Goal: Check status: Check status

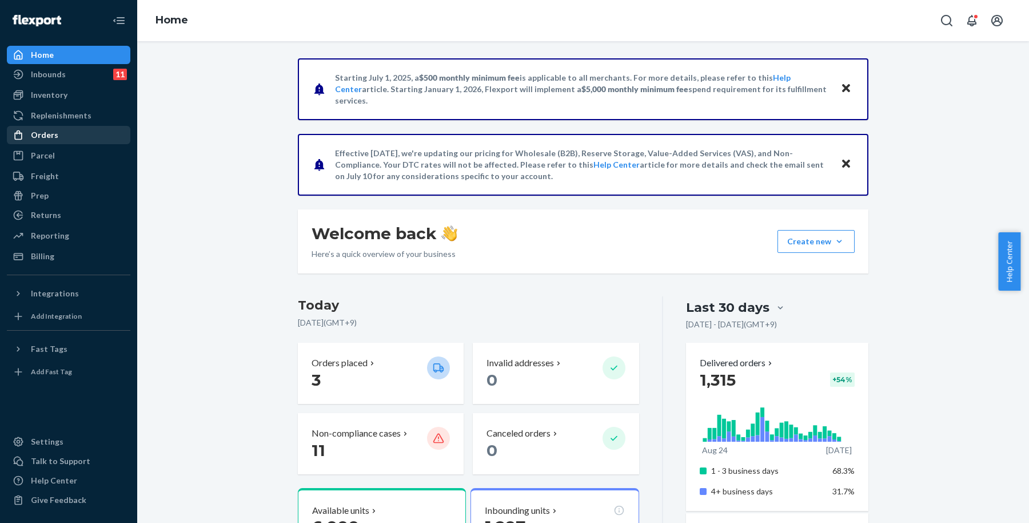
click at [53, 129] on div "Orders" at bounding box center [44, 134] width 27 height 11
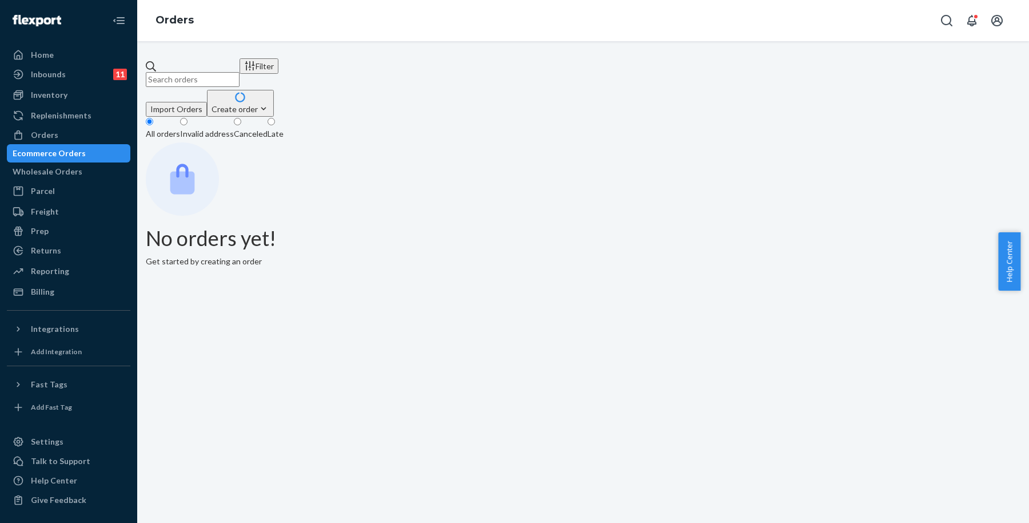
click at [240, 72] on input "text" at bounding box center [193, 79] width 94 height 15
paste input "[PERSON_NAME]"
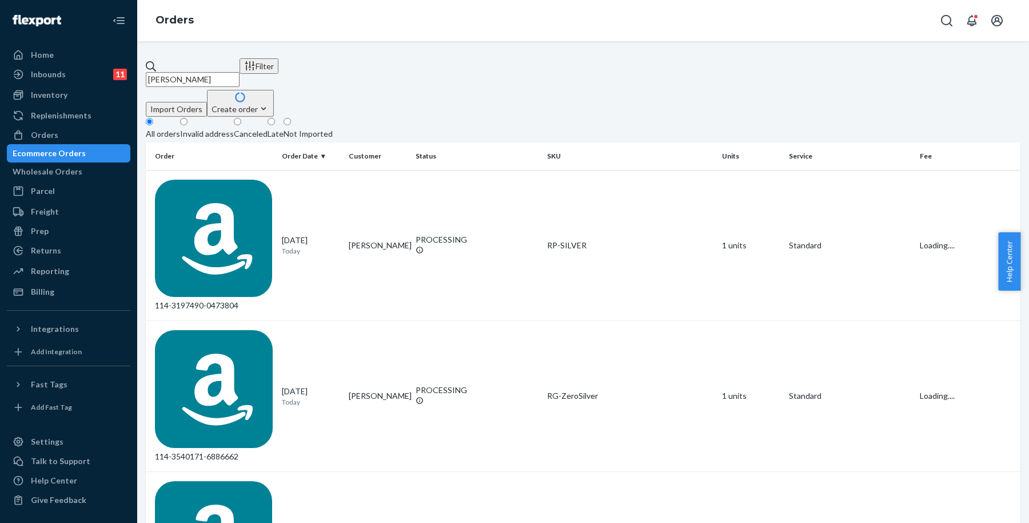
type input "[PERSON_NAME]"
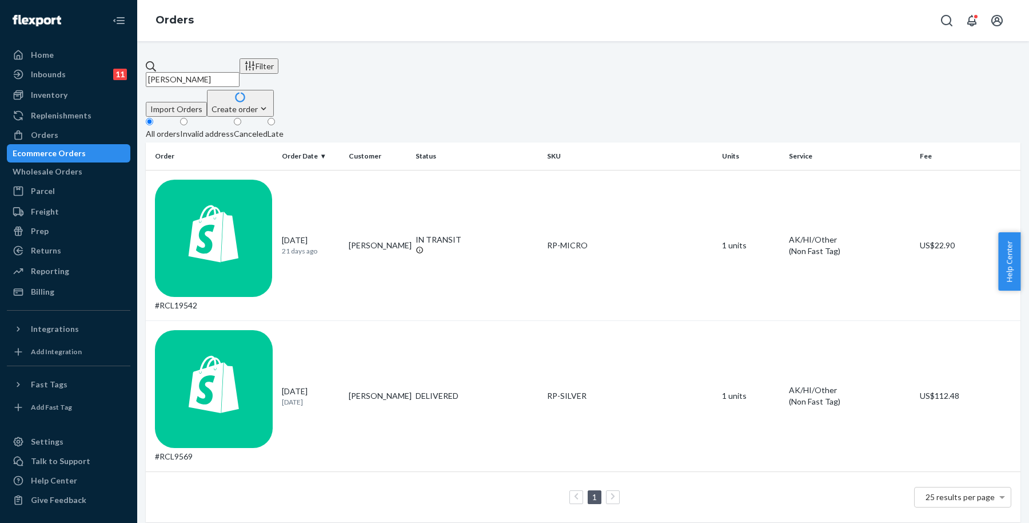
drag, startPoint x: 610, startPoint y: 417, endPoint x: 409, endPoint y: 302, distance: 231.1
click at [611, 415] on div "[PERSON_NAME] Filter Import Orders Create order Ecommerce order Removal order A…" at bounding box center [583, 282] width 892 height 482
click at [372, 172] on td "[PERSON_NAME]" at bounding box center [377, 245] width 67 height 151
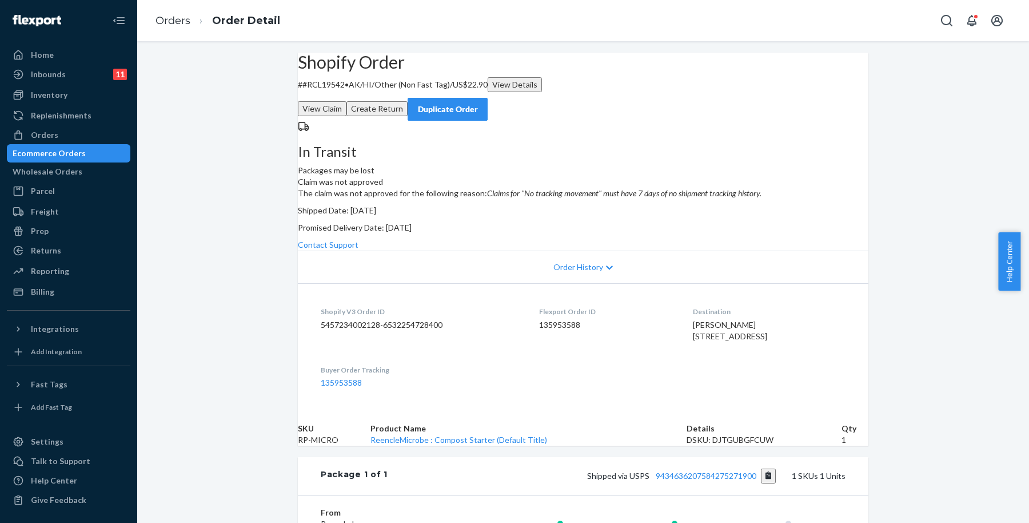
click at [347, 101] on button "View Claim" at bounding box center [322, 108] width 49 height 15
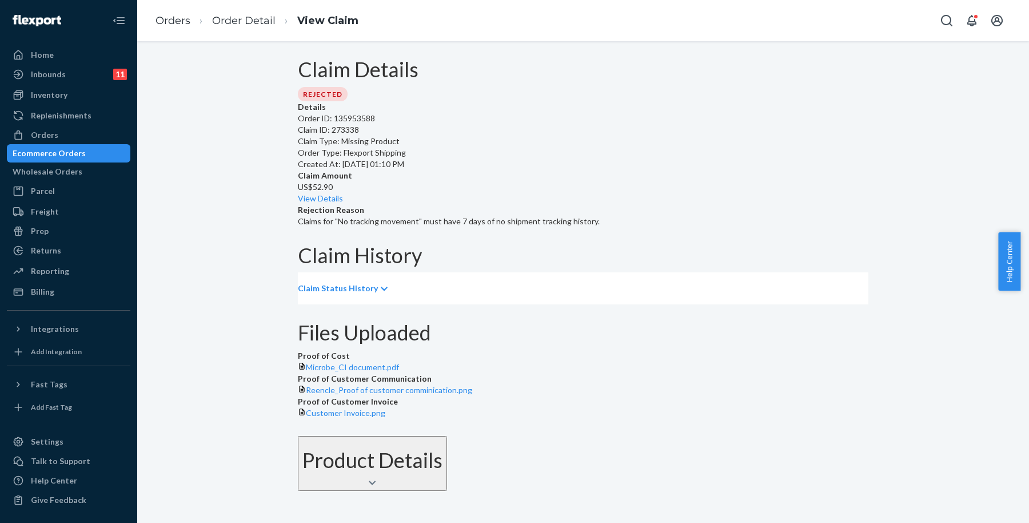
click at [392, 130] on div "Details Order ID: 135953588 Claim ID: 273338 Claim Type: Missing Product Order …" at bounding box center [583, 164] width 571 height 126
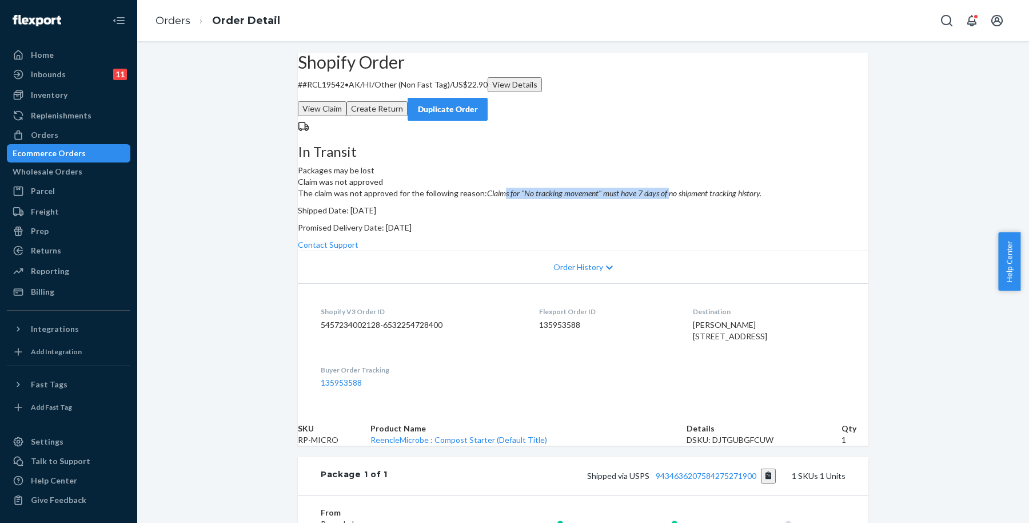
drag, startPoint x: 583, startPoint y: 229, endPoint x: 759, endPoint y: 221, distance: 175.7
click at [749, 199] on p "The claim was not approved for the following reason: Claims for "No tracking mo…" at bounding box center [583, 193] width 571 height 11
click at [819, 199] on p "The claim was not approved for the following reason: Claims for "No tracking mo…" at bounding box center [583, 193] width 571 height 11
drag, startPoint x: 606, startPoint y: 230, endPoint x: 771, endPoint y: 221, distance: 165.5
click at [754, 199] on p "The claim was not approved for the following reason: Claims for "No tracking mo…" at bounding box center [583, 193] width 571 height 11
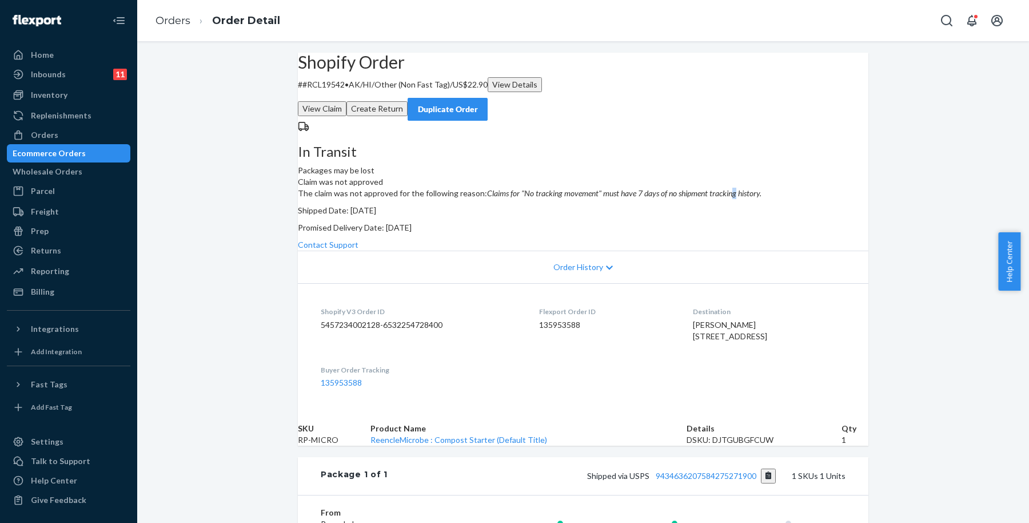
click at [815, 199] on p "The claim was not approved for the following reason: Claims for "No tracking mo…" at bounding box center [583, 193] width 571 height 11
click at [823, 223] on div "Shopify Order # #RCL19542 • AK/HI/Other (Non Fast Tag) / US$22.90 View Details …" at bounding box center [583, 371] width 892 height 637
click at [801, 250] on div "The claim was not approved for the following reason: Claims for "No tracking mo…" at bounding box center [583, 219] width 571 height 63
drag, startPoint x: 564, startPoint y: 232, endPoint x: 592, endPoint y: 232, distance: 28.6
click at [592, 232] on div "The claim was not approved for the following reason: Claims for "No tracking mo…" at bounding box center [583, 219] width 571 height 63
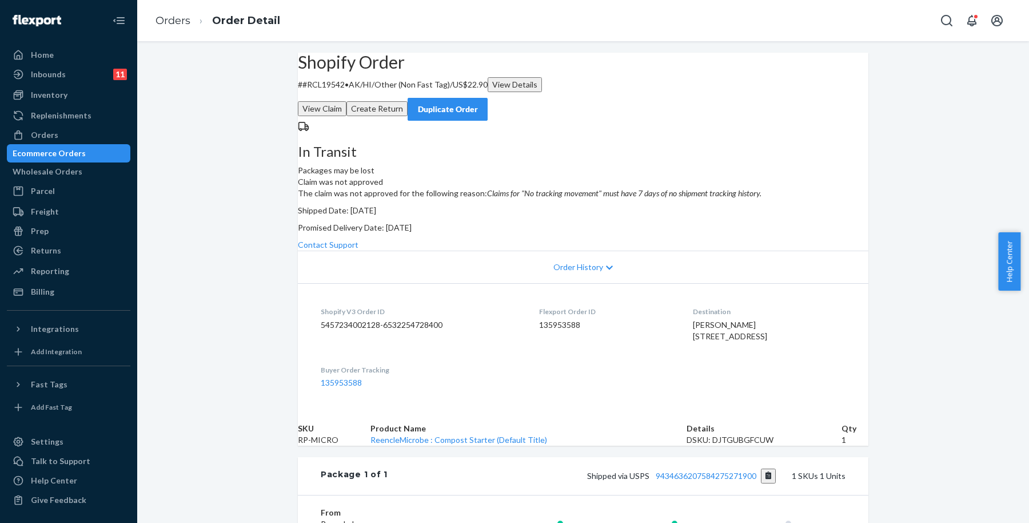
click at [677, 198] on em "Claims for "No tracking movement" must have 7 days of no shipment tracking hist…" at bounding box center [624, 193] width 274 height 10
drag, startPoint x: 563, startPoint y: 228, endPoint x: 702, endPoint y: 239, distance: 139.4
click at [702, 239] on div "The claim was not approved for the following reason: Claims for "No tracking mo…" at bounding box center [583, 219] width 571 height 63
copy em "Claims for "No tracking movement" must have 7 days of no shipment tracking hist…"
click at [742, 250] on div "The claim was not approved for the following reason: Claims for "No tracking mo…" at bounding box center [583, 219] width 571 height 63
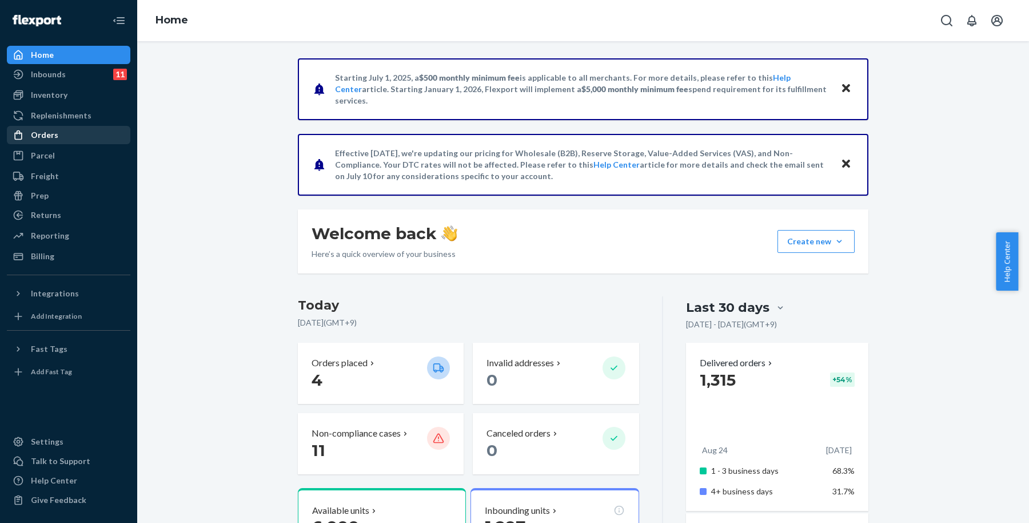
click at [75, 138] on div "Orders" at bounding box center [68, 135] width 121 height 16
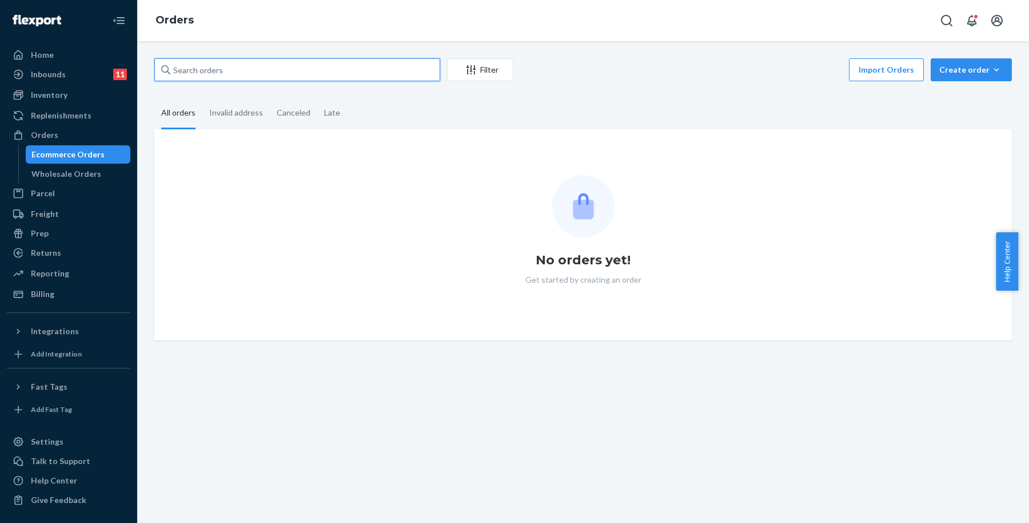
click at [337, 75] on input "text" at bounding box center [297, 69] width 286 height 23
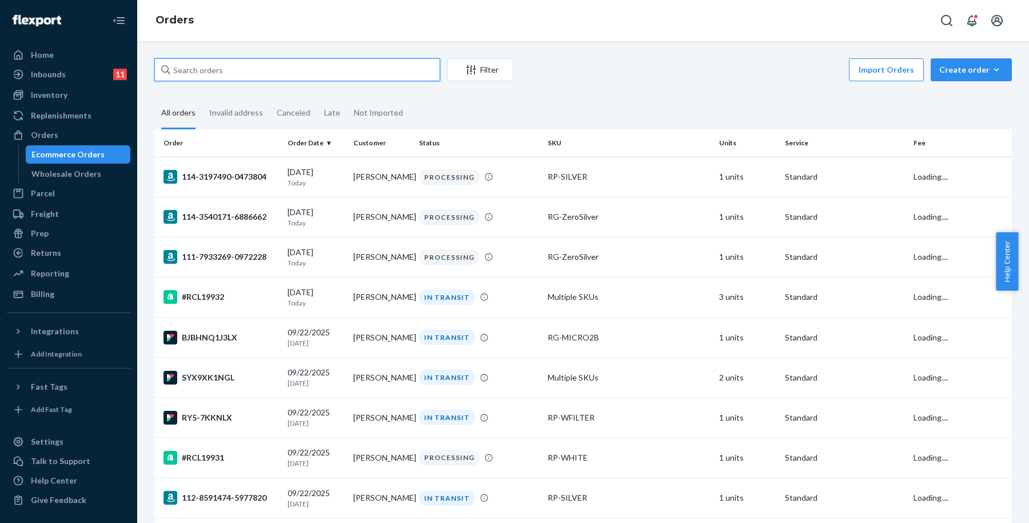
paste input "Claims for "No tracking movement" must have 7 days of no shipment tracking hist…"
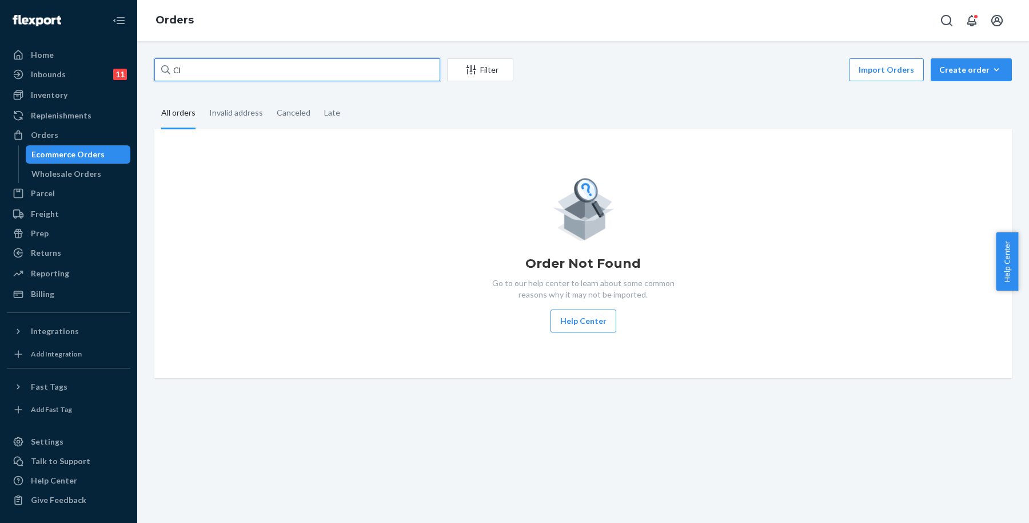
type input "C"
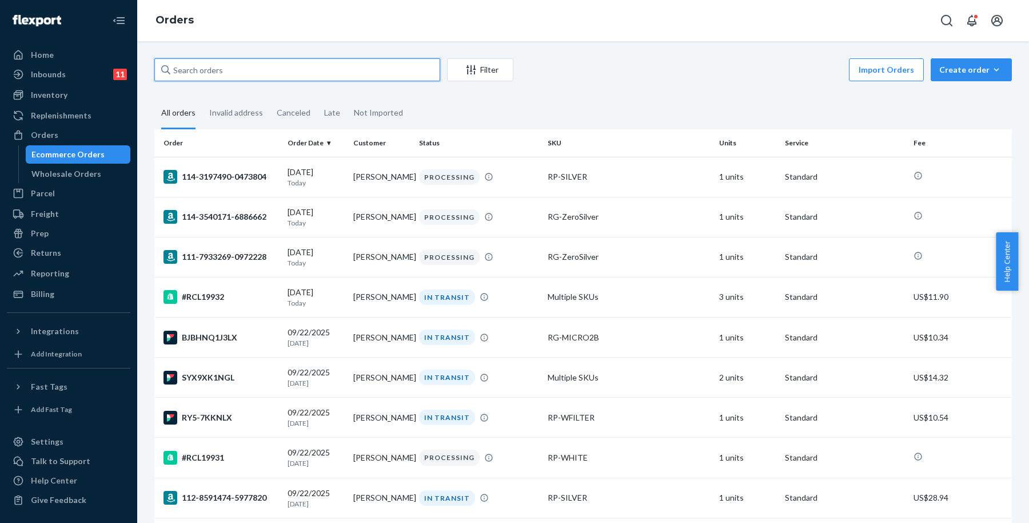
type input "R"
click at [295, 62] on input "text" at bounding box center [297, 69] width 286 height 23
paste input "[PERSON_NAME]"
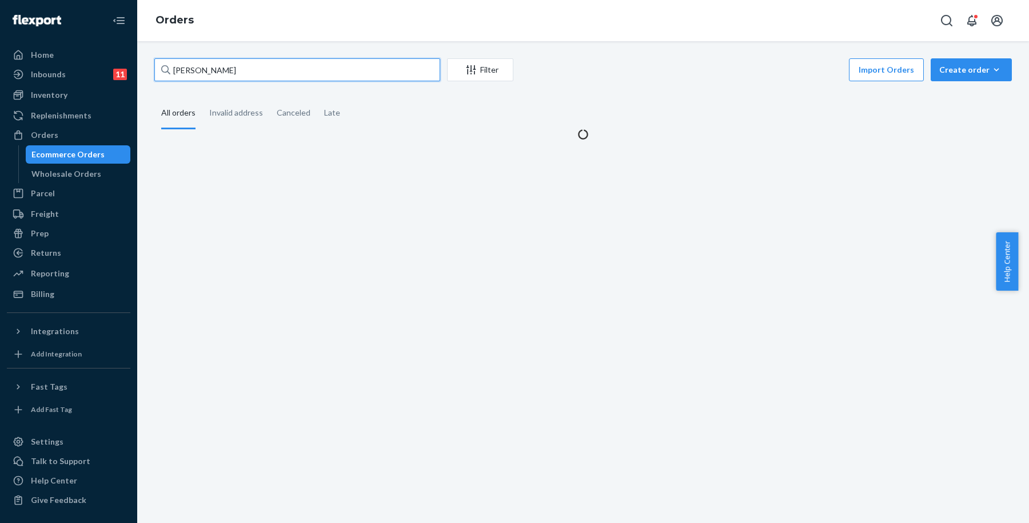
type input "[PERSON_NAME]"
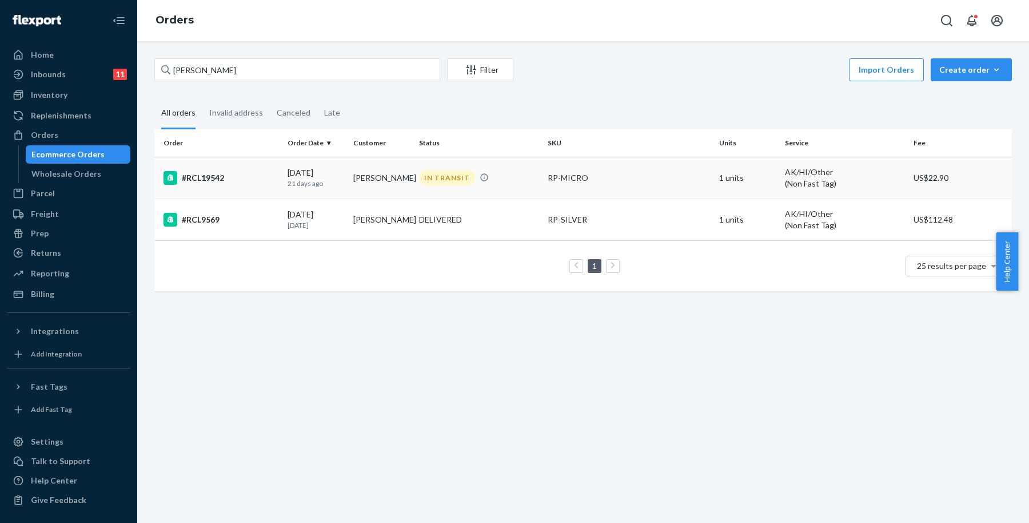
click at [393, 178] on td "[PERSON_NAME]" at bounding box center [382, 178] width 66 height 42
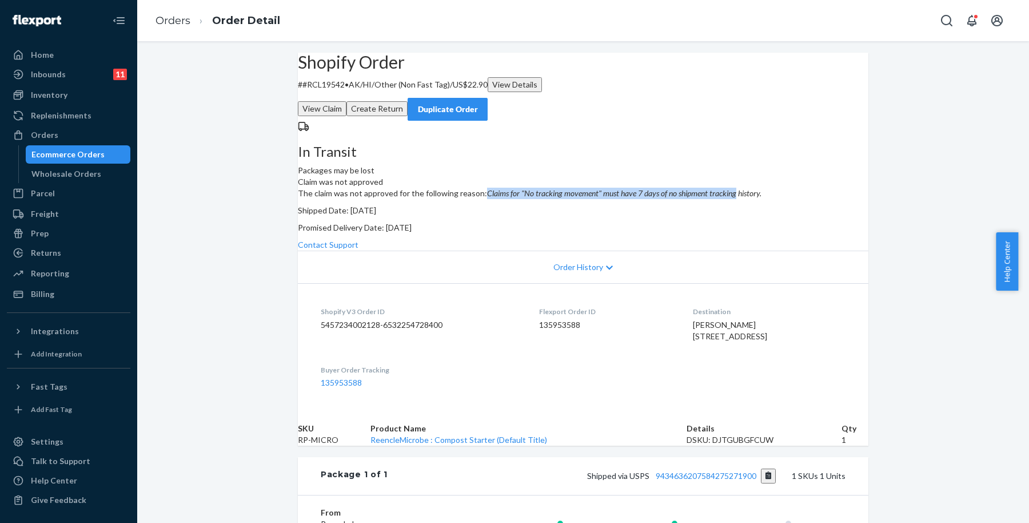
click at [962, 208] on div "Shopify Order # #RCL19542 • AK/HI/Other (Non Fast Tag) / US$22.90 View Details …" at bounding box center [583, 371] width 892 height 637
click at [861, 250] on div "In Transit Packages may be lost Claim was not approved The claim was not approv…" at bounding box center [583, 186] width 571 height 130
